Goal: Navigation & Orientation: Find specific page/section

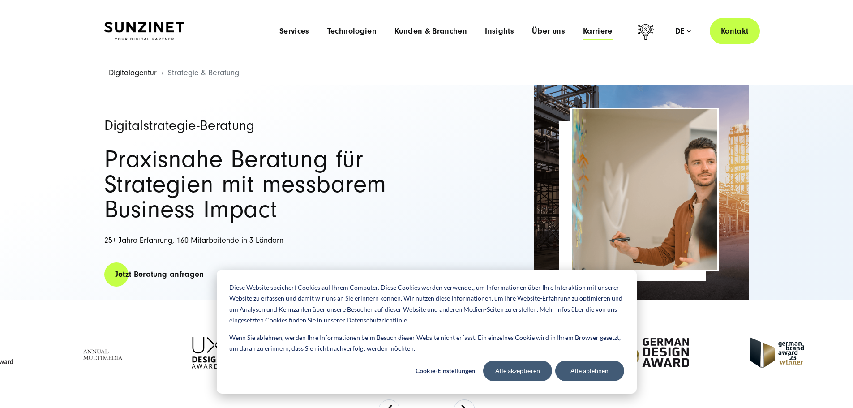
click at [590, 29] on span "Karriere" at bounding box center [598, 31] width 30 height 9
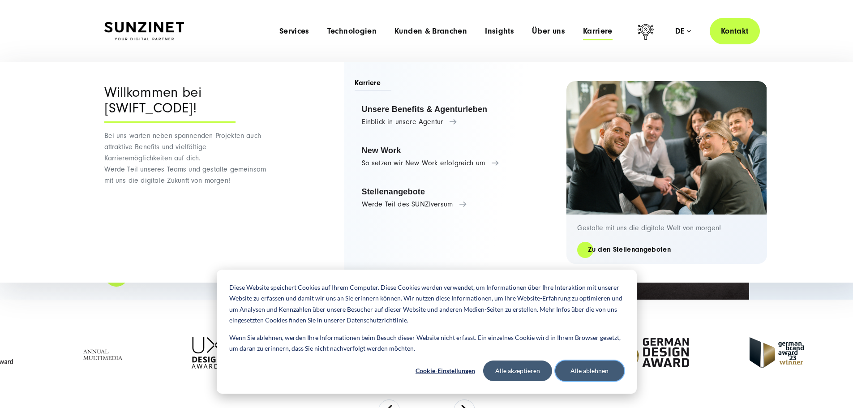
click at [618, 366] on button "Alle ablehnen" at bounding box center [589, 371] width 69 height 21
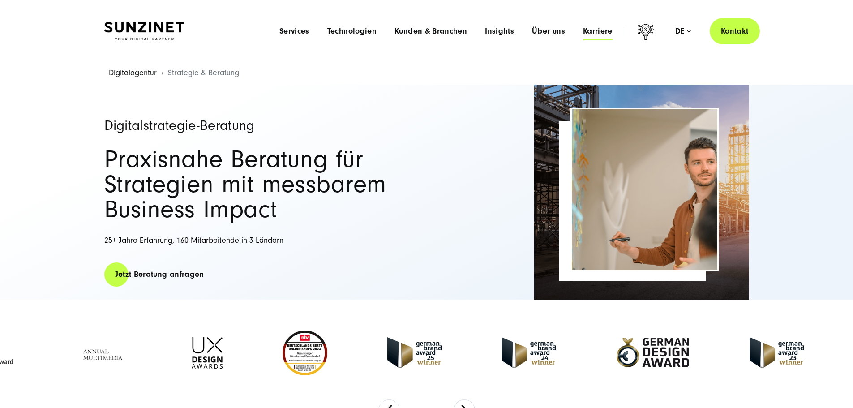
click at [591, 35] on span "Karriere" at bounding box center [598, 31] width 30 height 9
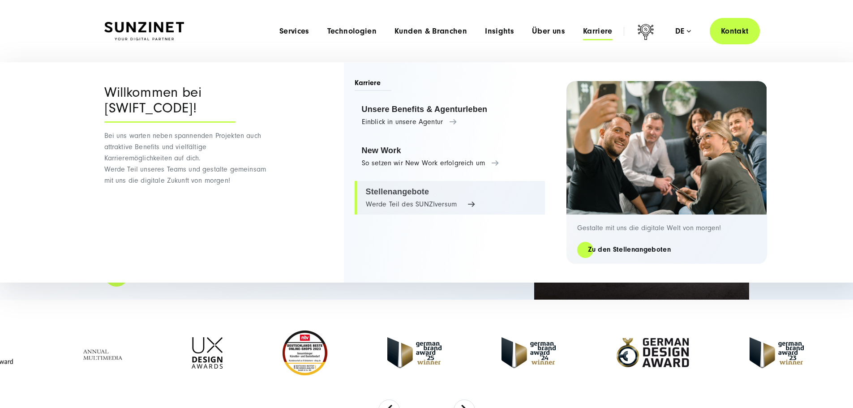
click at [417, 198] on link "Stellenangebote Werde Teil des SUNZIversum" at bounding box center [450, 198] width 190 height 34
